Goal: Communication & Community: Answer question/provide support

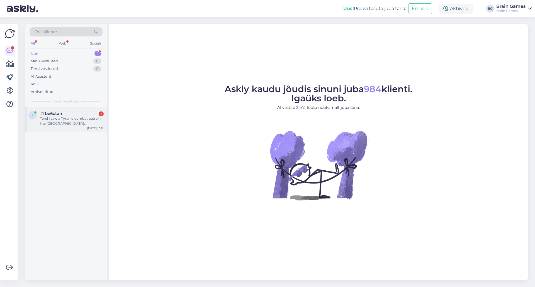
click at [64, 127] on div "f #fbe6ctan 1 Tere! I saw a Tyranid combat patrol in the [GEOGRAPHIC_DATA] loun…" at bounding box center [66, 119] width 82 height 25
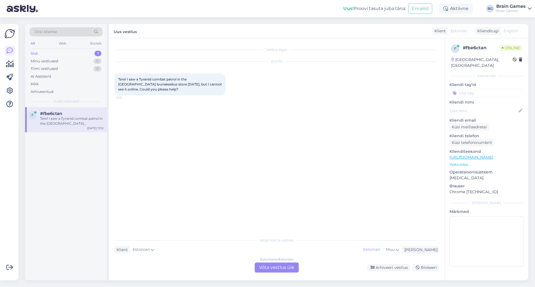
click at [243, 190] on div "Vestlus algas [DATE] Tere! I saw a Tyranid combat patrol in the [GEOGRAPHIC_DAT…" at bounding box center [279, 137] width 330 height 186
click at [285, 268] on div "Estonian to Estonian Võta vestlus üle" at bounding box center [277, 268] width 44 height 10
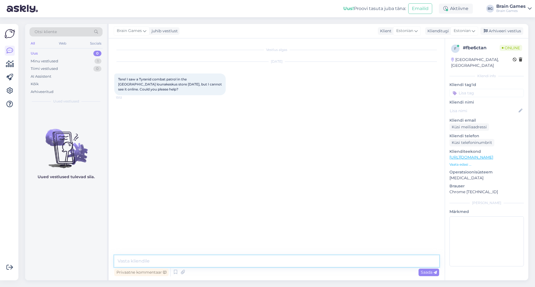
click at [281, 262] on textarea at bounding box center [276, 262] width 325 height 12
type textarea "Tere!"
drag, startPoint x: 140, startPoint y: 80, endPoint x: 152, endPoint y: 78, distance: 12.5
click at [152, 78] on span "Tere! I saw a Tyranid combat patrol in the [GEOGRAPHIC_DATA] lounakeskus store …" at bounding box center [170, 84] width 105 height 14
copy span "Tyranid"
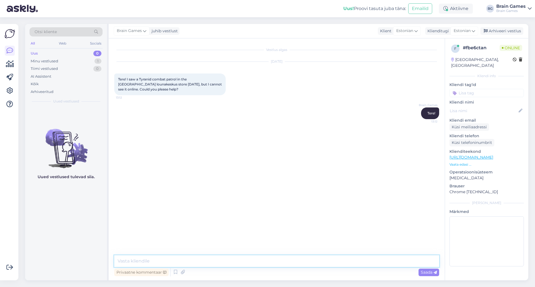
click at [185, 257] on textarea at bounding box center [276, 262] width 325 height 12
click at [213, 255] on div "Vestlus algas [DATE] Tere! I saw a Tyranid combat patrol in the [GEOGRAPHIC_DAT…" at bounding box center [277, 159] width 336 height 242
click at [217, 259] on textarea "Is the full name of the product" at bounding box center [276, 262] width 325 height 12
paste textarea "Combat Patrol: Tyranid Assault Brood"
click at [188, 263] on textarea "Is the full name of the product "Combat Patrol: Tyranid Assault Brood?" at bounding box center [276, 262] width 325 height 12
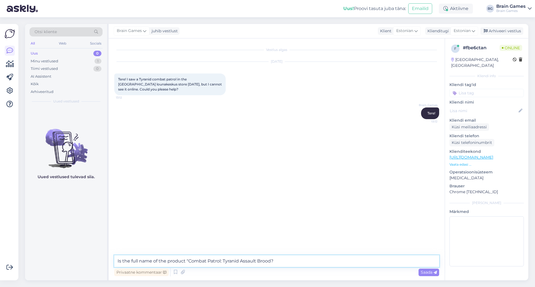
type textarea "Is the full name of the product Combat Patrol: Tyranid Assault Brood?"
click at [293, 262] on textarea "Is the full name of the product Combat Patrol: Tyranid Assault Brood?" at bounding box center [276, 262] width 325 height 12
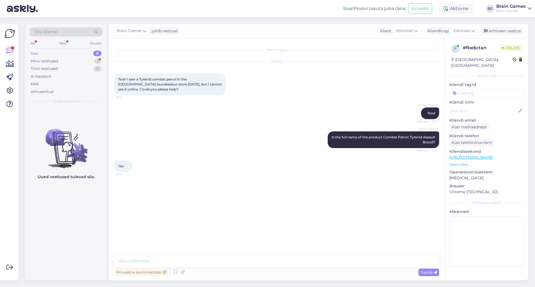
click at [210, 187] on div "Vestlus algas [DATE] Tere! I saw a Tyranid combat patrol in the [GEOGRAPHIC_DAT…" at bounding box center [279, 147] width 330 height 207
click at [261, 264] on textarea at bounding box center [276, 262] width 325 height 12
type textarea "We still have that in Lõunakeskus. Do you wish to order it to a parcel machine?"
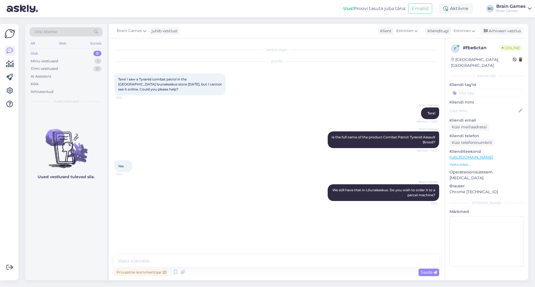
click at [197, 147] on div "Brain Games Is the full name of the product Combat Patrol: Tyranid Assault Broo…" at bounding box center [276, 139] width 325 height 29
click at [197, 148] on div "Brain Games Is the full name of the product Combat Patrol: Tyranid Assault Broo…" at bounding box center [276, 139] width 325 height 29
click at [261, 188] on div "Brain Games We still have that in [GEOGRAPHIC_DATA]. Do you wish to order it to…" at bounding box center [276, 192] width 325 height 29
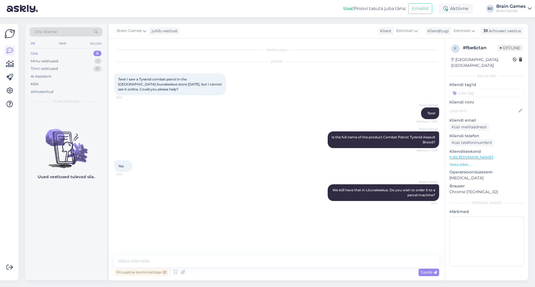
click at [258, 135] on div "Brain Games Is the full name of the product Combat Patrol: Tyranid Assault Broo…" at bounding box center [276, 139] width 325 height 29
click at [160, 257] on textarea at bounding box center [276, 262] width 325 height 12
paste textarea "[URL][DOMAIN_NAME]"
type textarea "Product has been added to the web store: [URL][DOMAIN_NAME]"
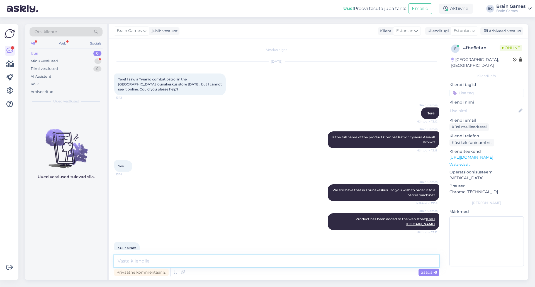
scroll to position [5, 0]
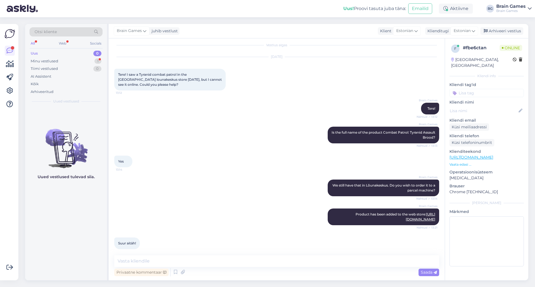
click at [195, 150] on div "Yes 13:14" at bounding box center [276, 162] width 325 height 24
click at [236, 261] on textarea at bounding box center [276, 262] width 325 height 12
click at [236, 260] on textarea at bounding box center [276, 262] width 325 height 12
type textarea "Pole tänu väärt :)"
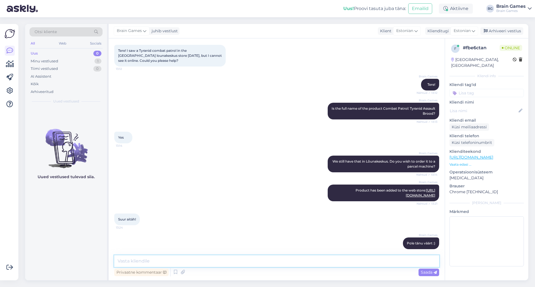
click at [266, 259] on textarea at bounding box center [276, 262] width 325 height 12
click at [226, 135] on div "Yes 13:14" at bounding box center [276, 138] width 325 height 24
click at [509, 30] on div "Arhiveeri vestlus" at bounding box center [502, 31] width 43 height 8
